Goal: Transaction & Acquisition: Purchase product/service

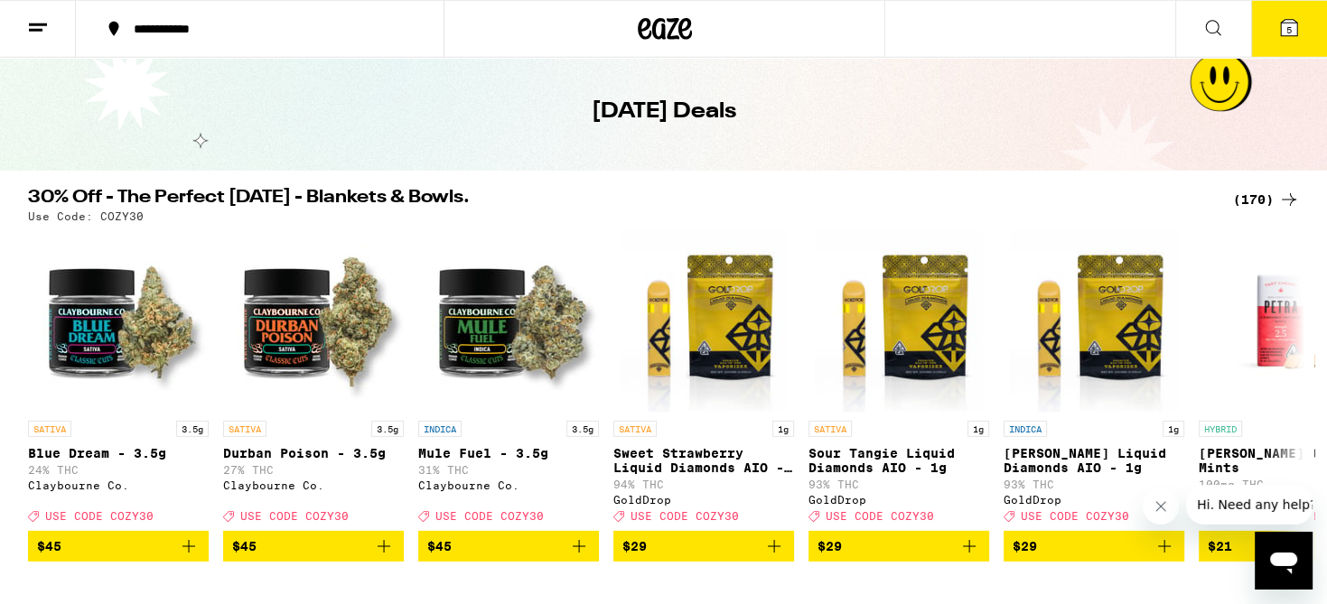
scroll to position [95, 0]
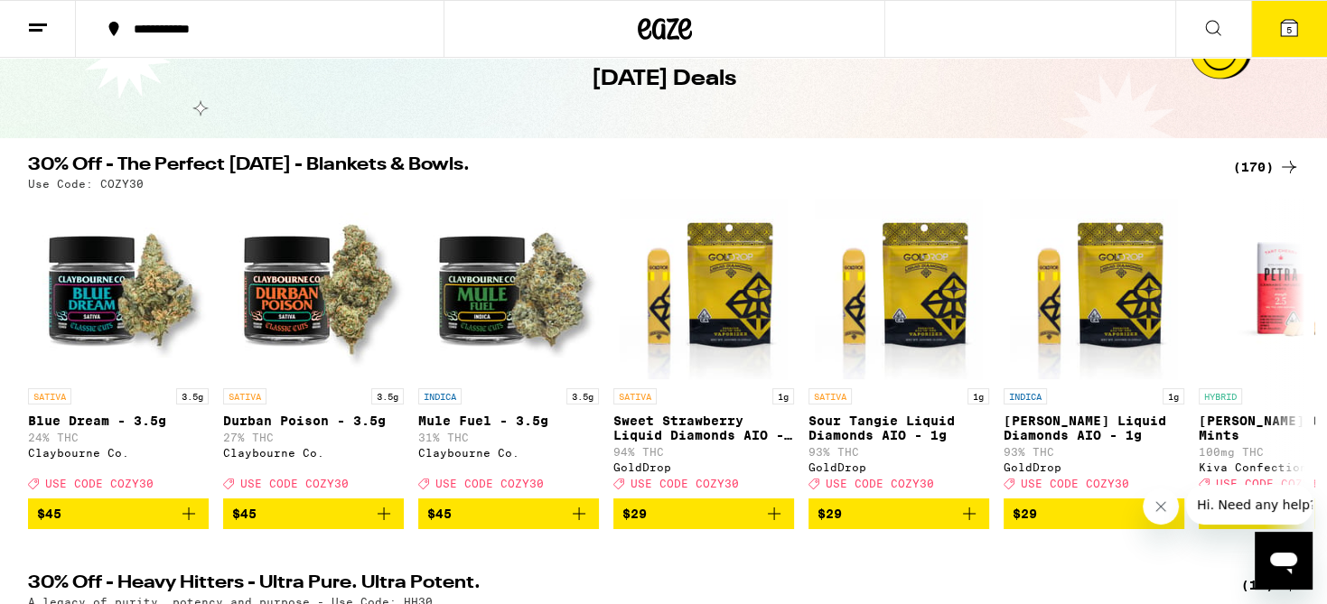
click at [1259, 165] on div "(170)" at bounding box center [1266, 167] width 67 height 22
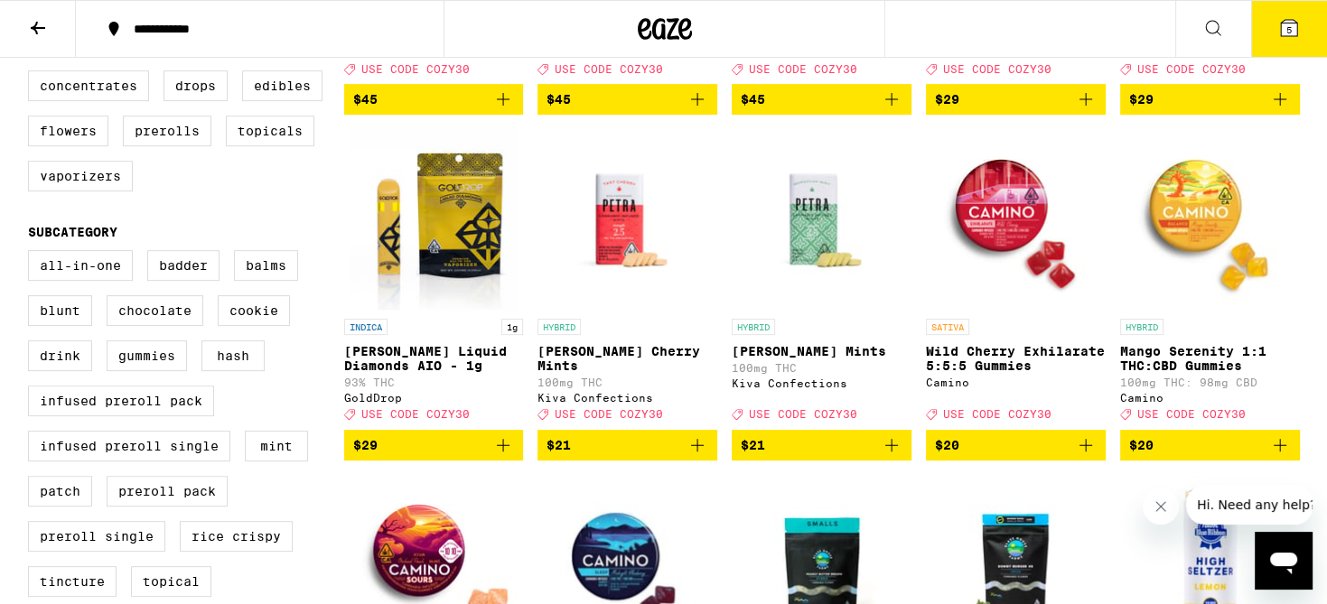
scroll to position [572, 0]
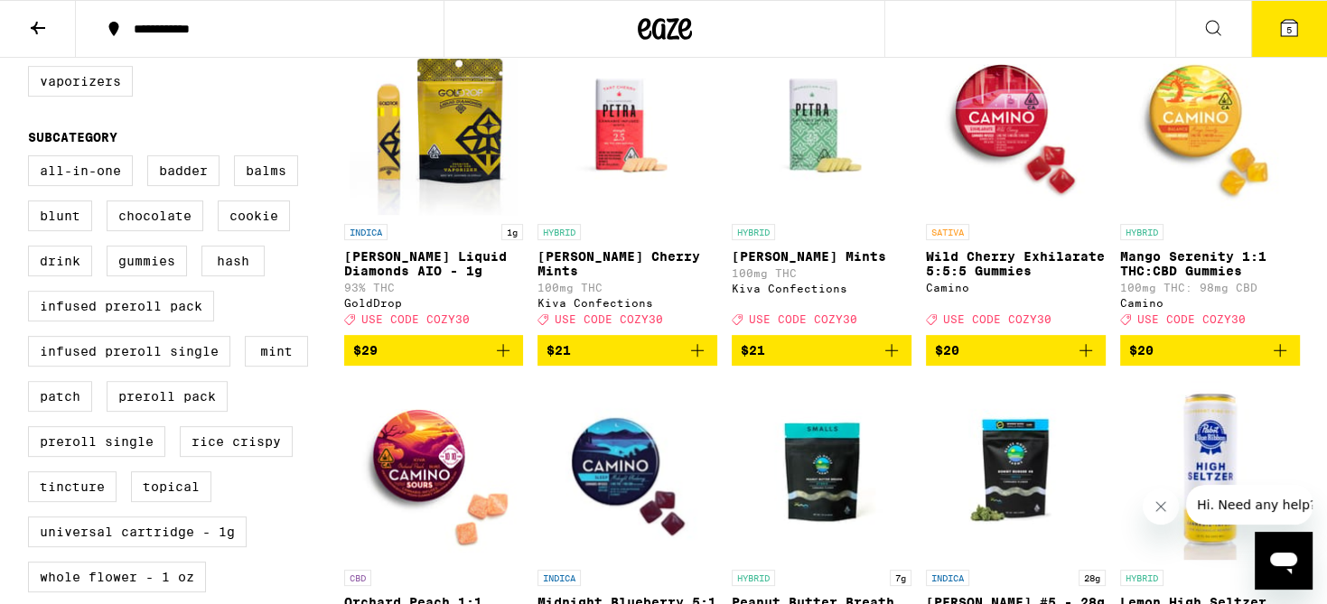
click at [970, 275] on p "Wild Cherry Exhilarate 5:5:5 Gummies" at bounding box center [1016, 263] width 180 height 29
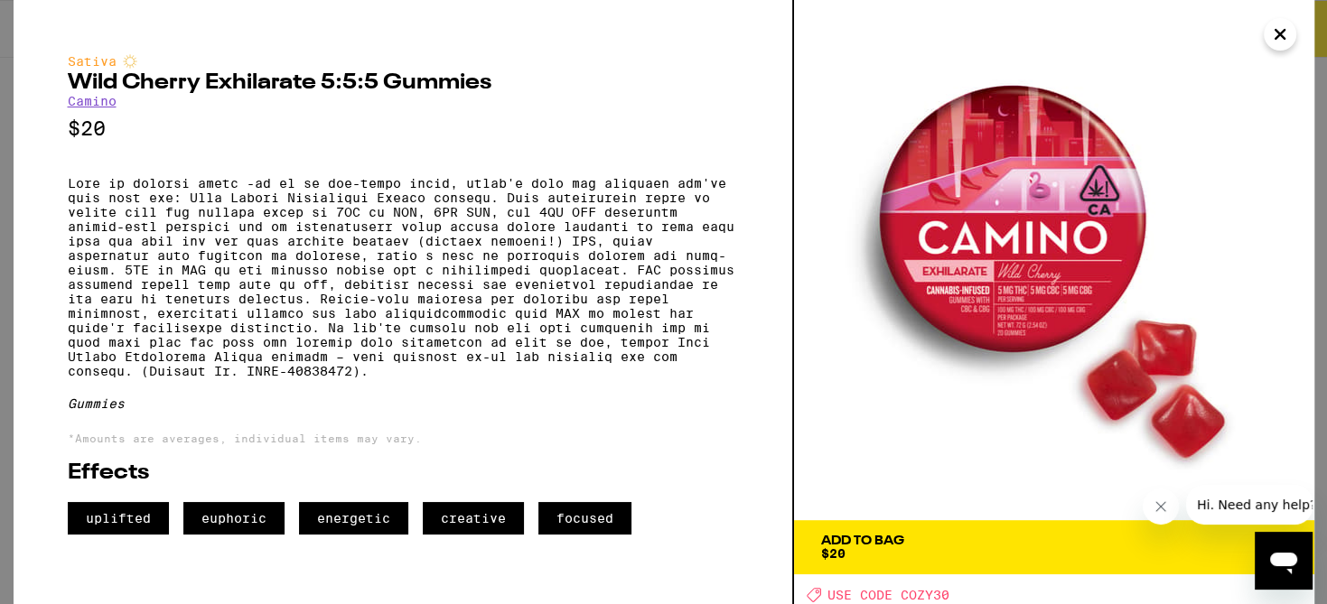
click at [1278, 34] on icon "Close" at bounding box center [1279, 34] width 9 height 9
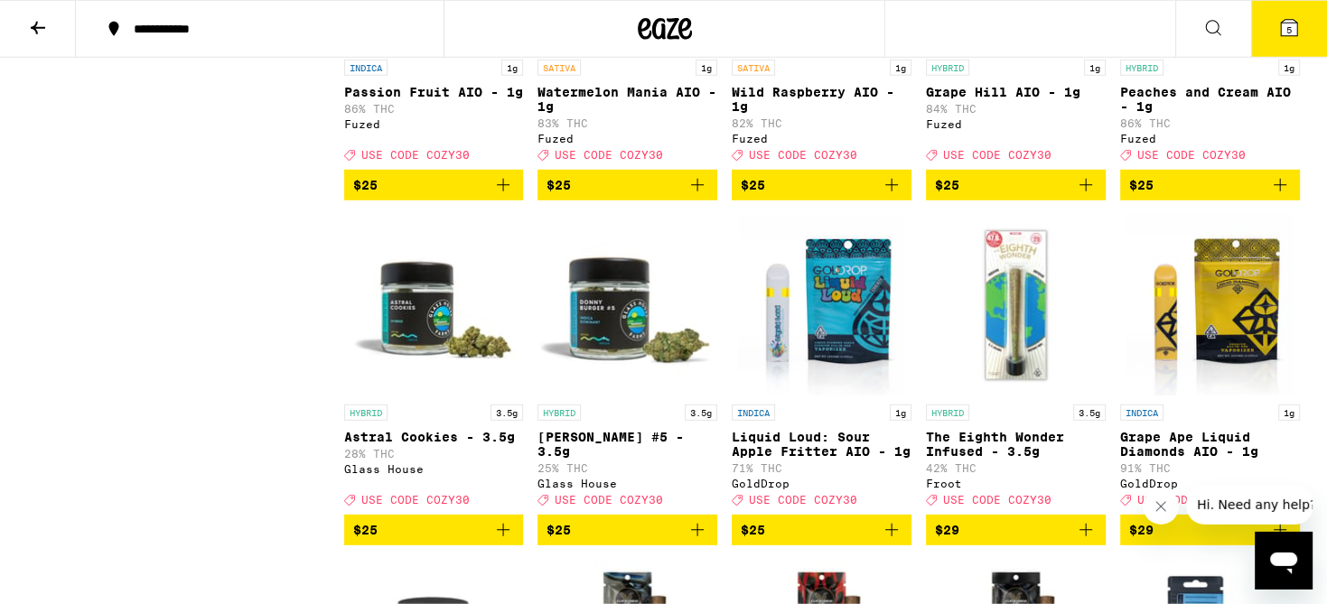
scroll to position [6676, 0]
